Goal: Transaction & Acquisition: Download file/media

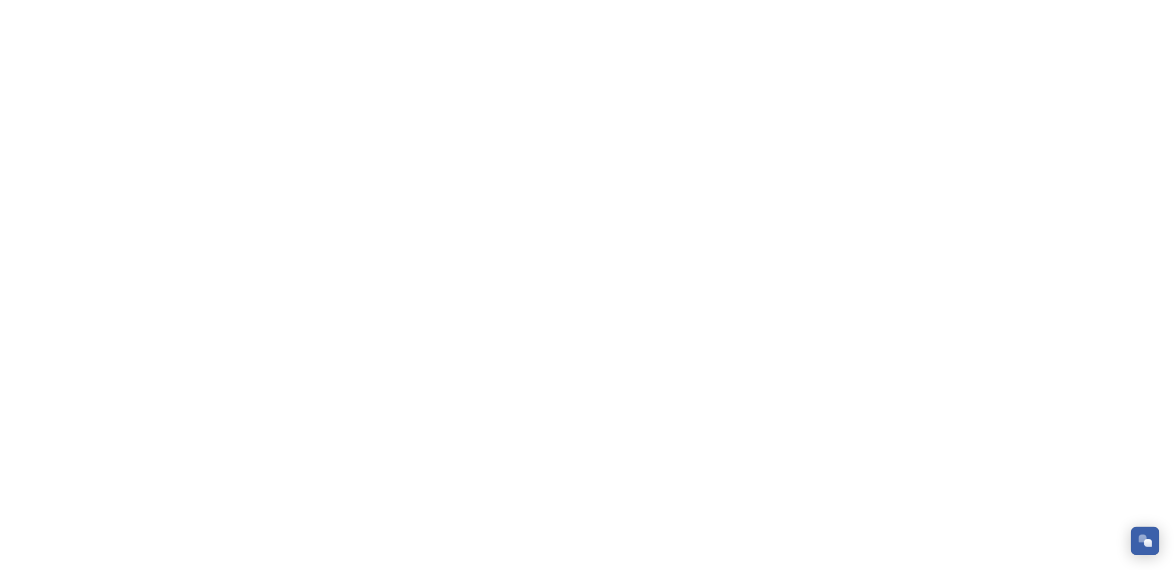
scroll to position [376, 0]
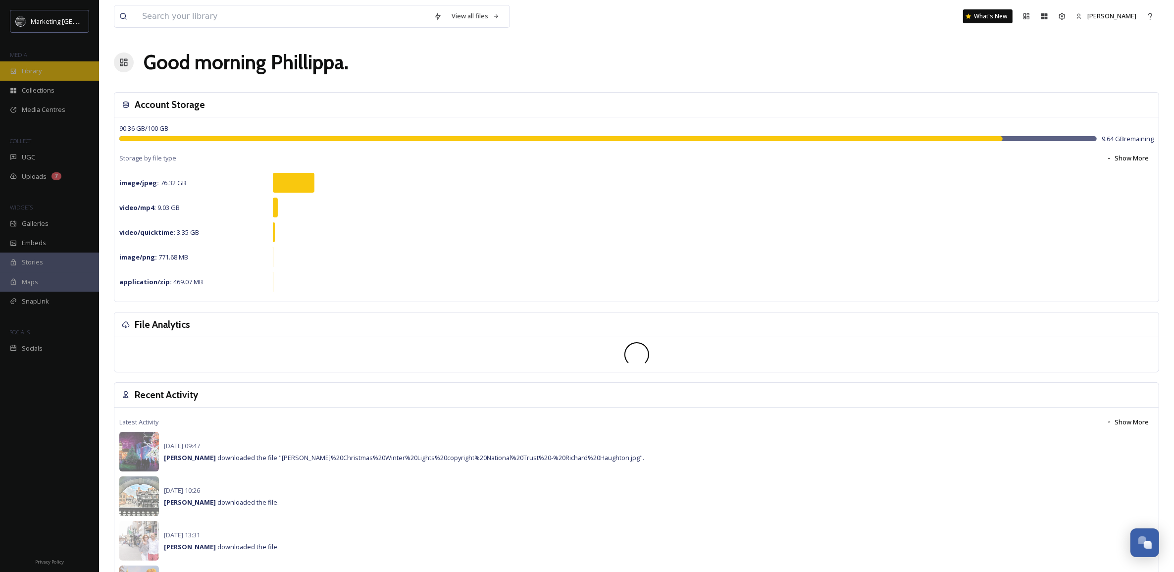
click at [48, 73] on div "Library" at bounding box center [49, 70] width 99 height 19
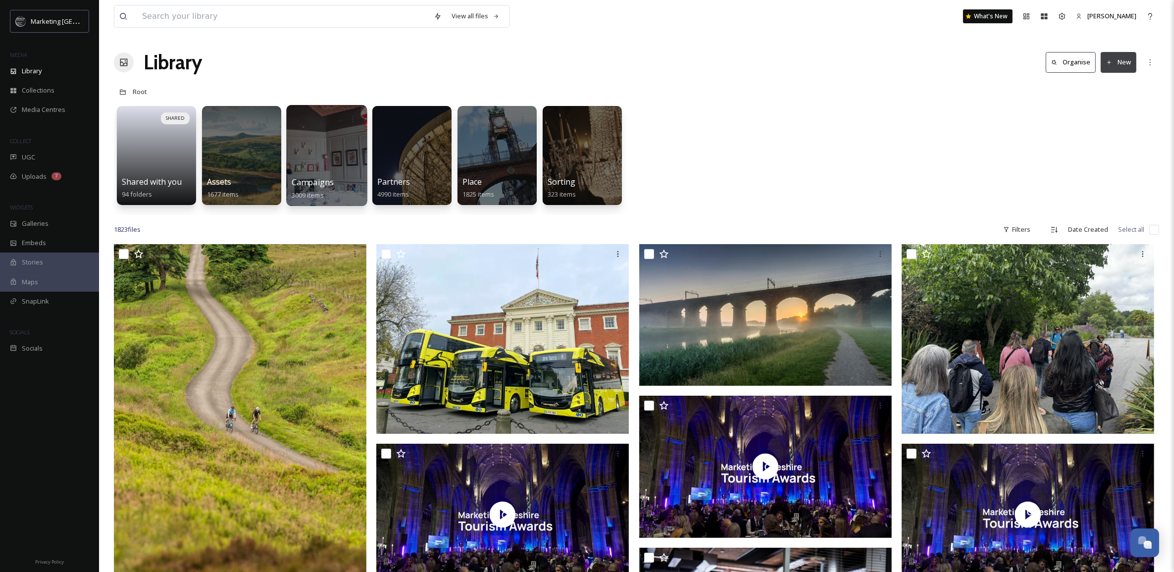
click at [327, 168] on div at bounding box center [326, 155] width 81 height 101
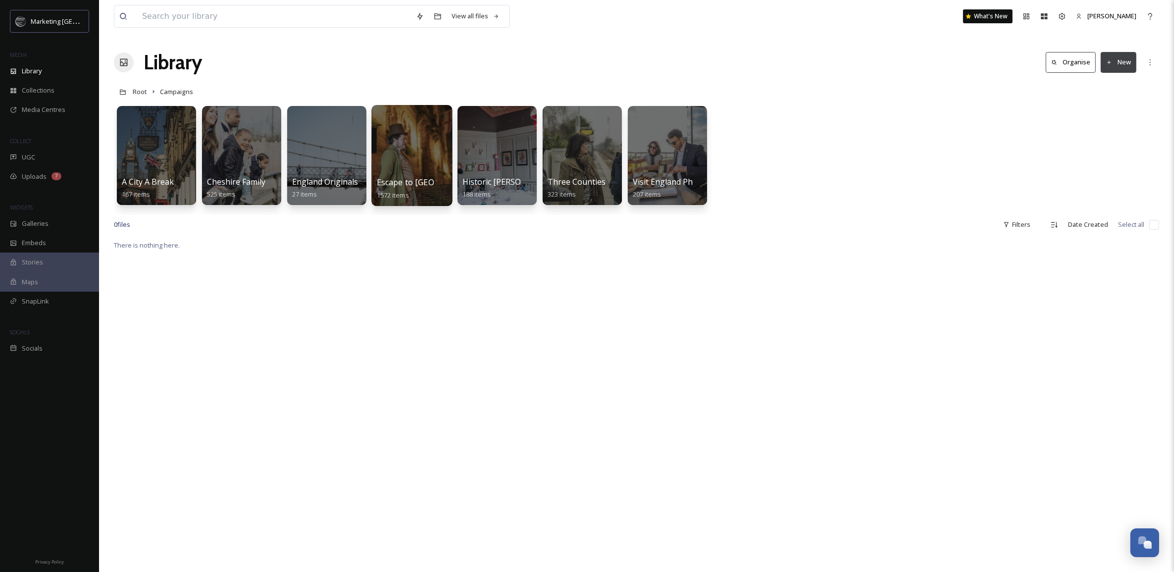
click at [396, 158] on div at bounding box center [411, 155] width 81 height 101
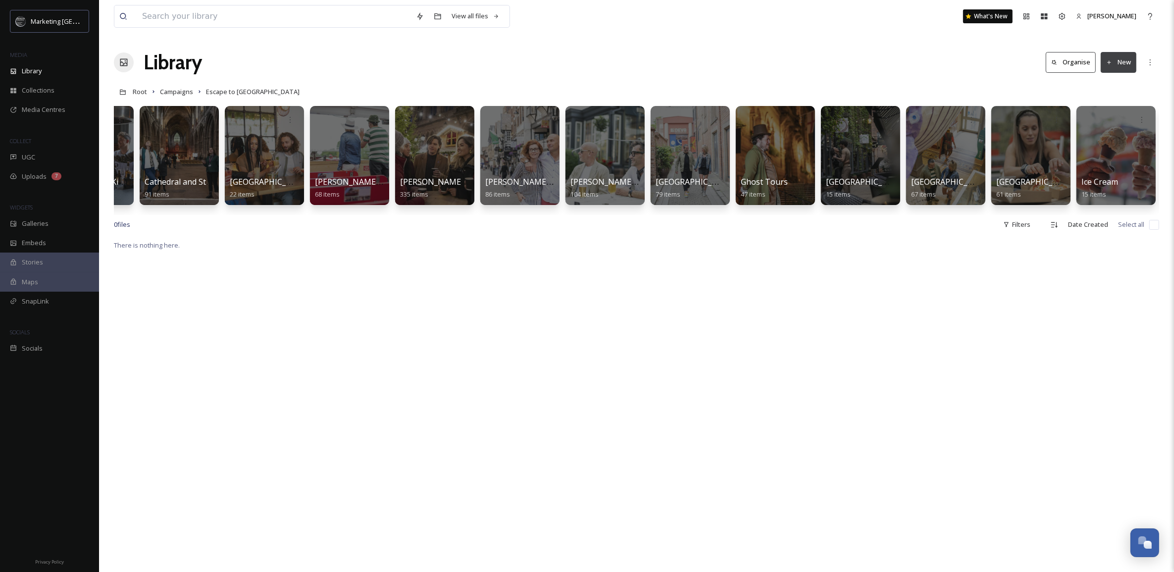
scroll to position [0, 268]
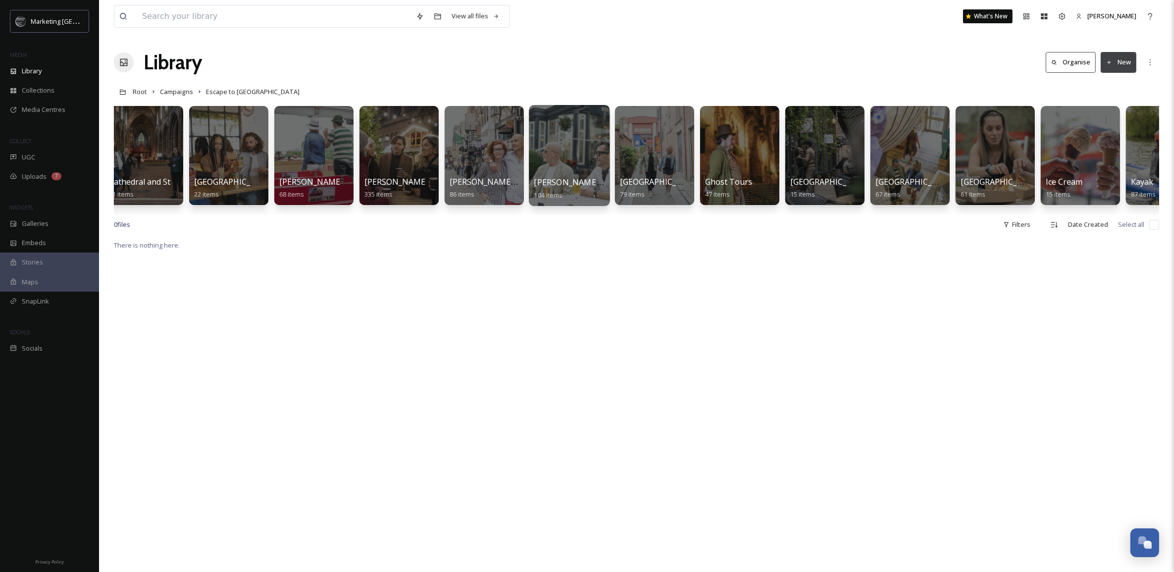
click at [562, 166] on div at bounding box center [569, 155] width 81 height 101
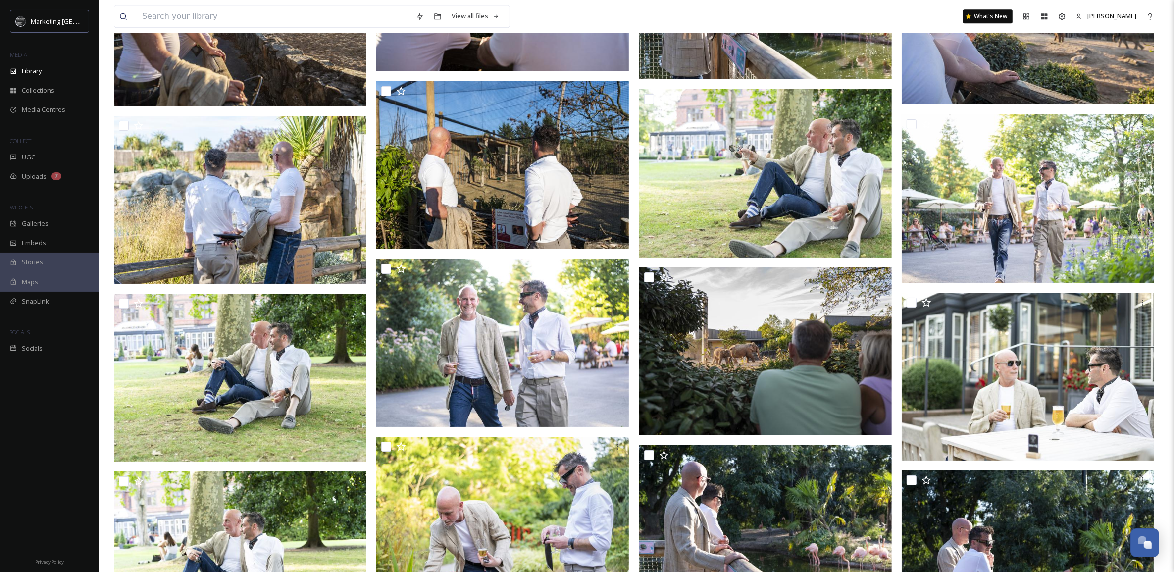
scroll to position [3072, 0]
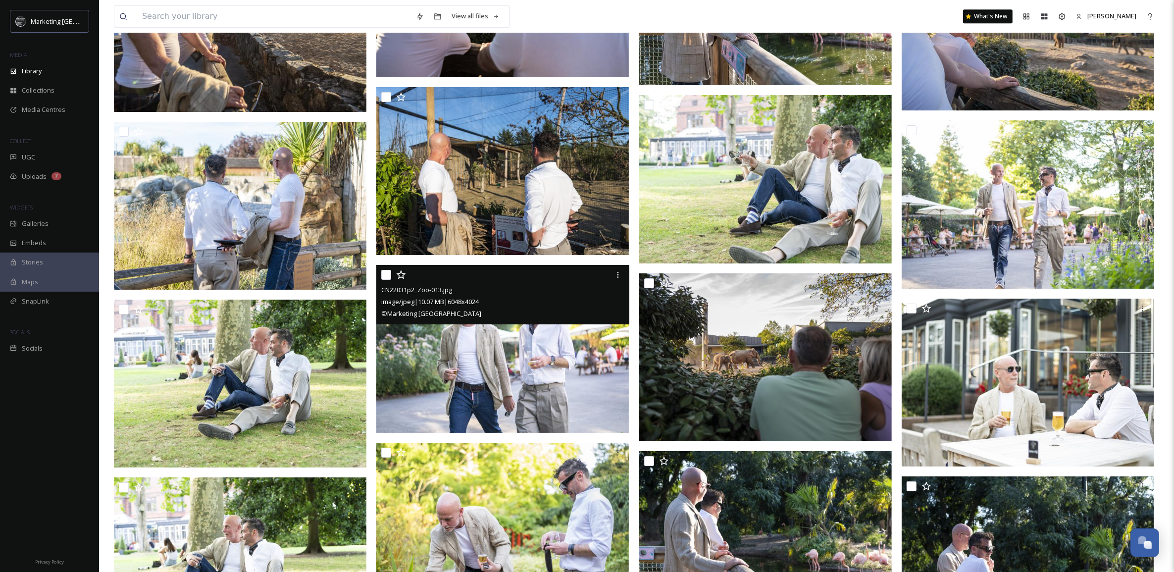
click at [590, 337] on img at bounding box center [502, 349] width 252 height 168
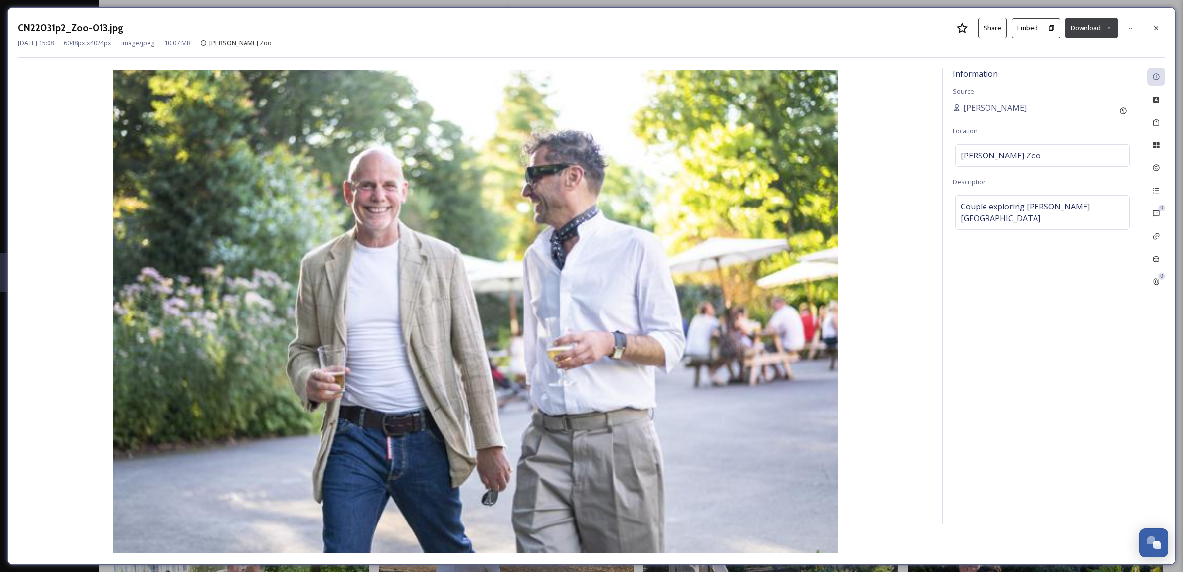
click at [1108, 26] on icon at bounding box center [1109, 28] width 6 height 6
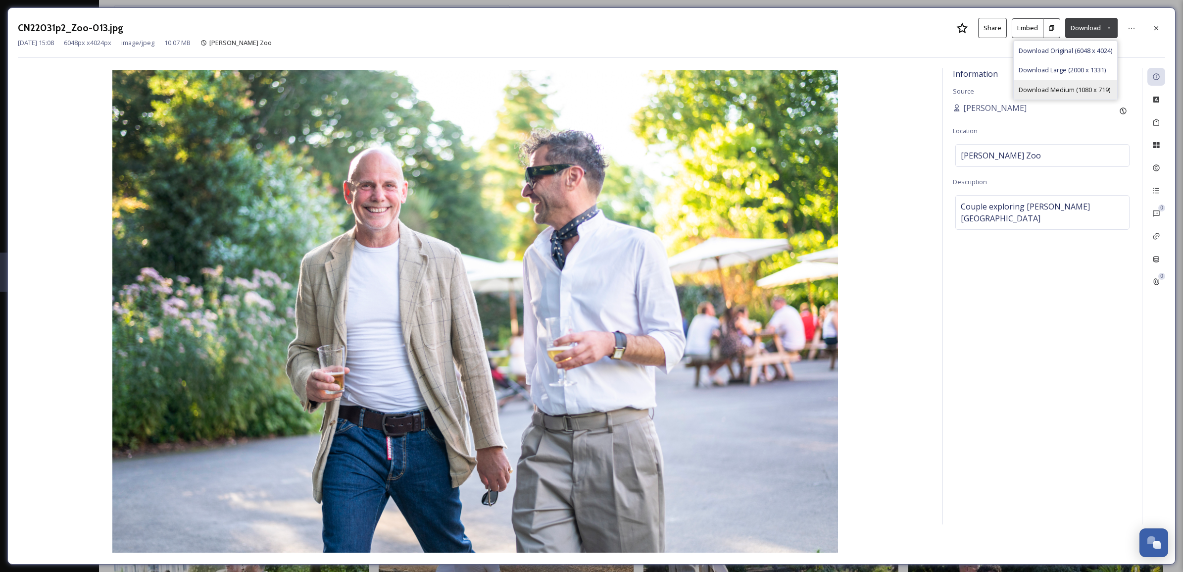
click at [1063, 85] on span "Download Medium (1080 x 719)" at bounding box center [1065, 89] width 92 height 9
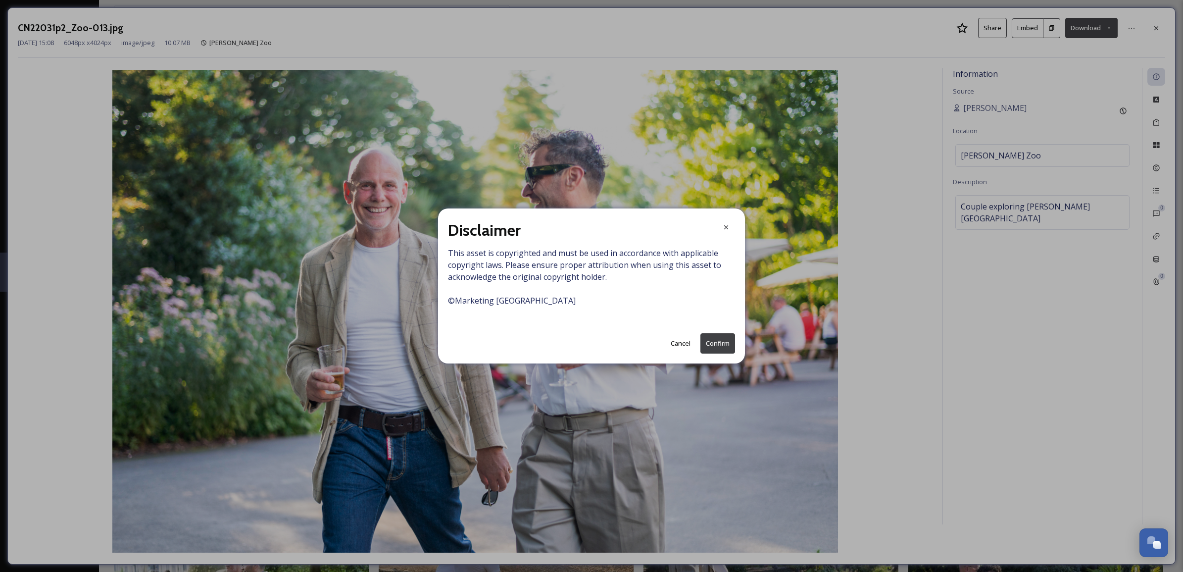
click at [710, 343] on button "Confirm" at bounding box center [717, 343] width 35 height 20
